Goal: Navigation & Orientation: Find specific page/section

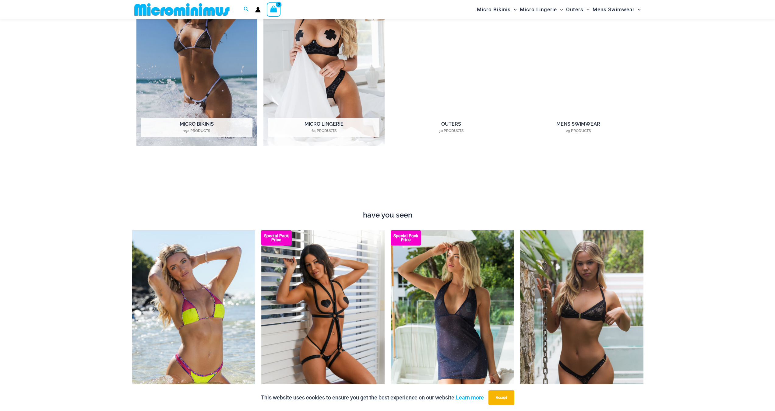
scroll to position [878, 0]
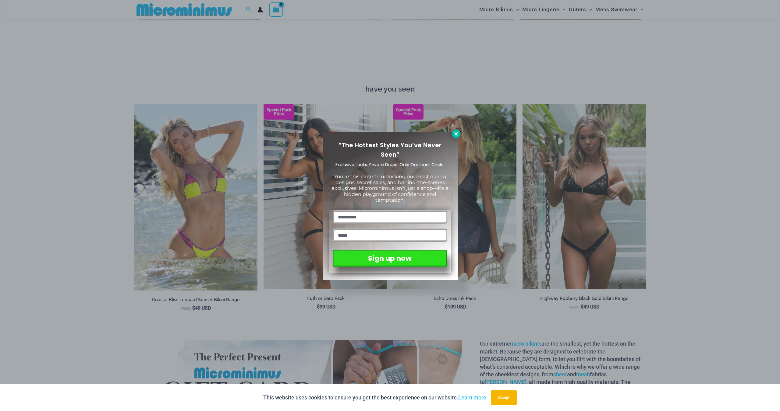
click at [454, 133] on icon at bounding box center [455, 133] width 5 height 5
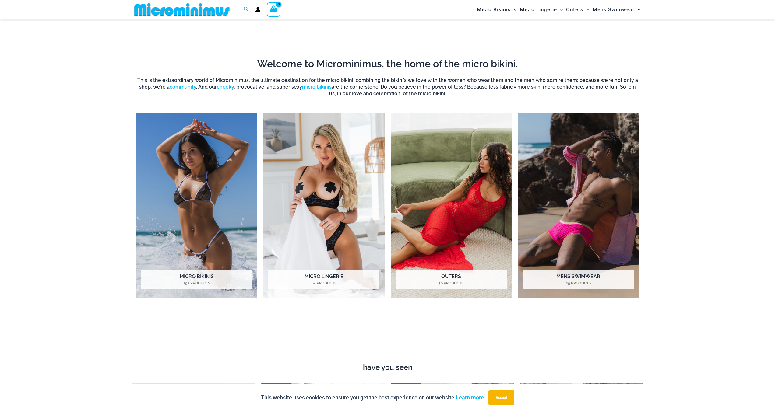
scroll to position [573, 0]
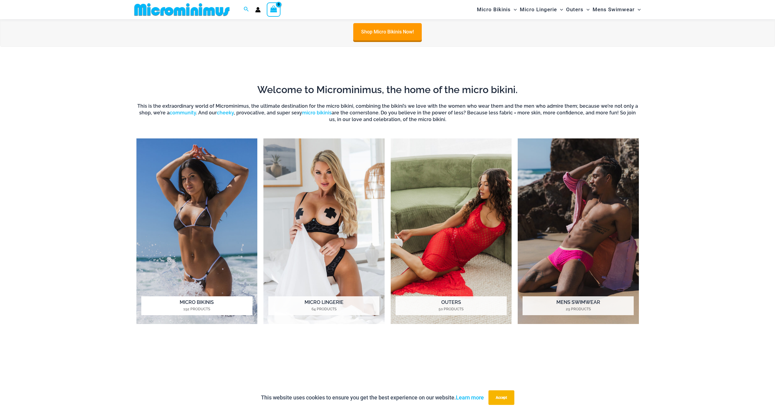
click at [207, 303] on h2 "Micro Bikinis 192 Products" at bounding box center [196, 306] width 111 height 19
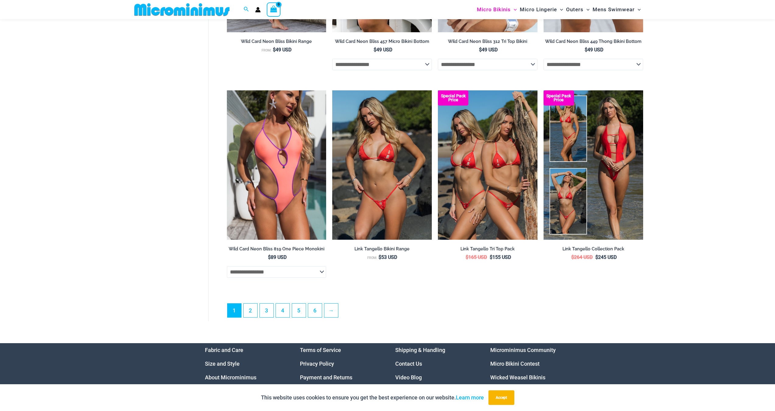
scroll to position [1611, 0]
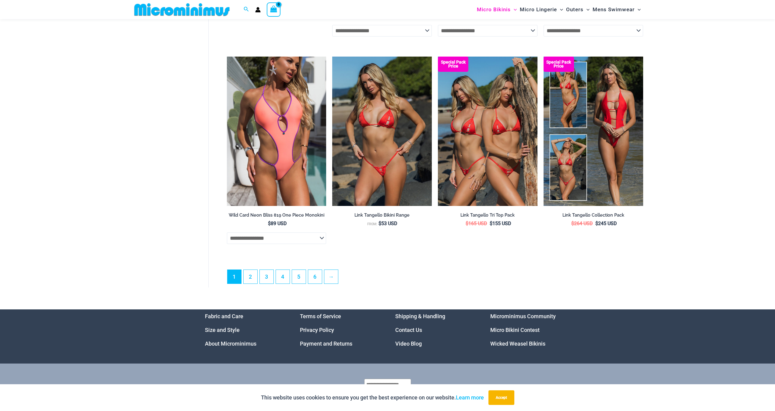
click at [524, 347] on link "Wicked Weasel Bikinis" at bounding box center [517, 344] width 55 height 6
